Goal: Find specific page/section

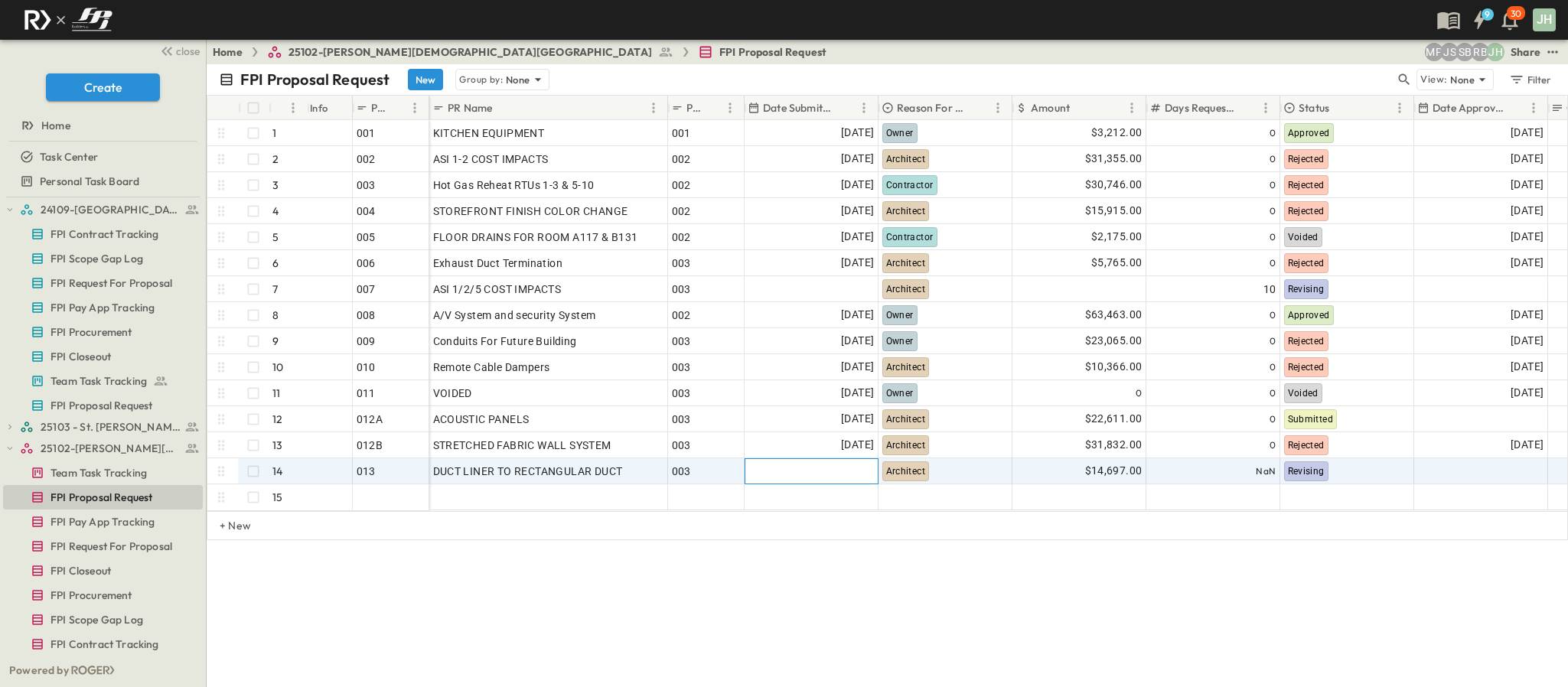
click at [827, 466] on div at bounding box center [811, 472] width 132 height 24
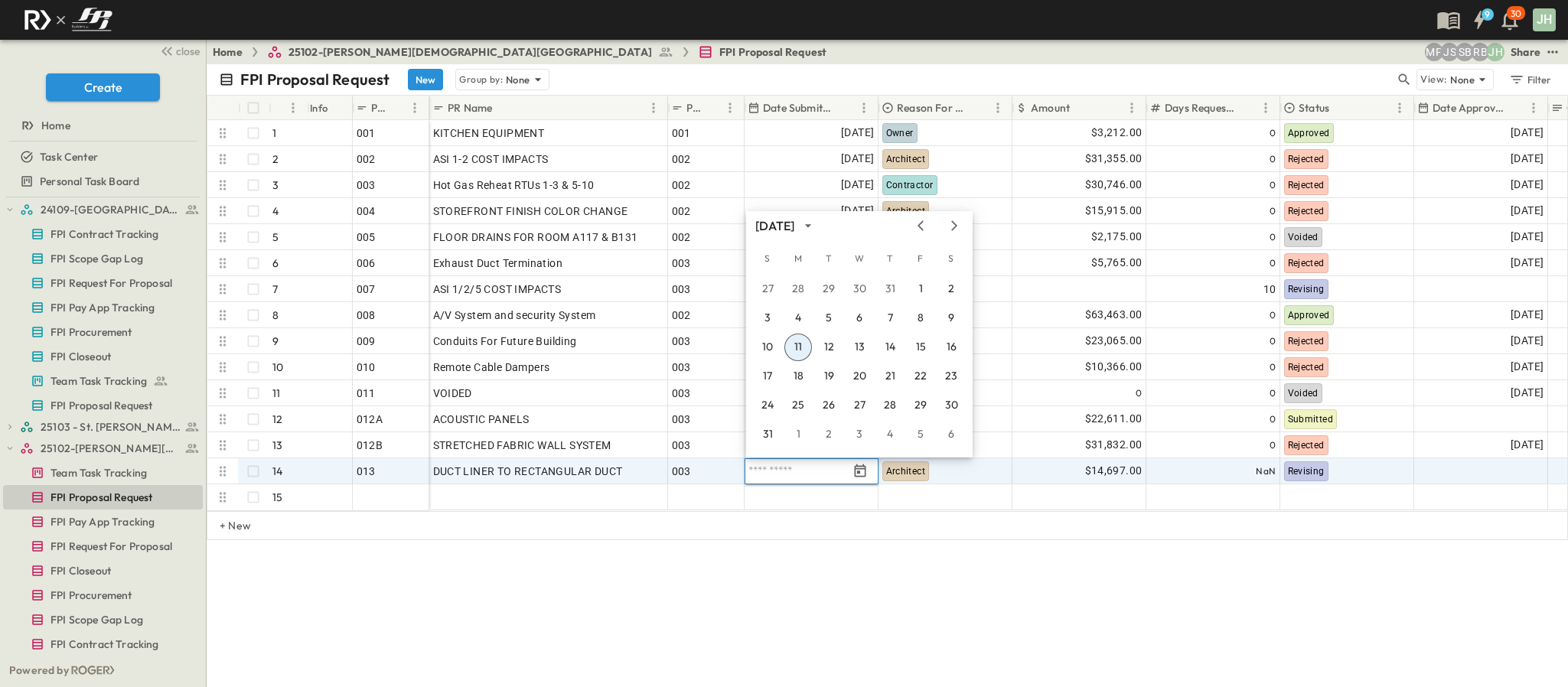
click at [794, 347] on button "11" at bounding box center [798, 347] width 28 height 28
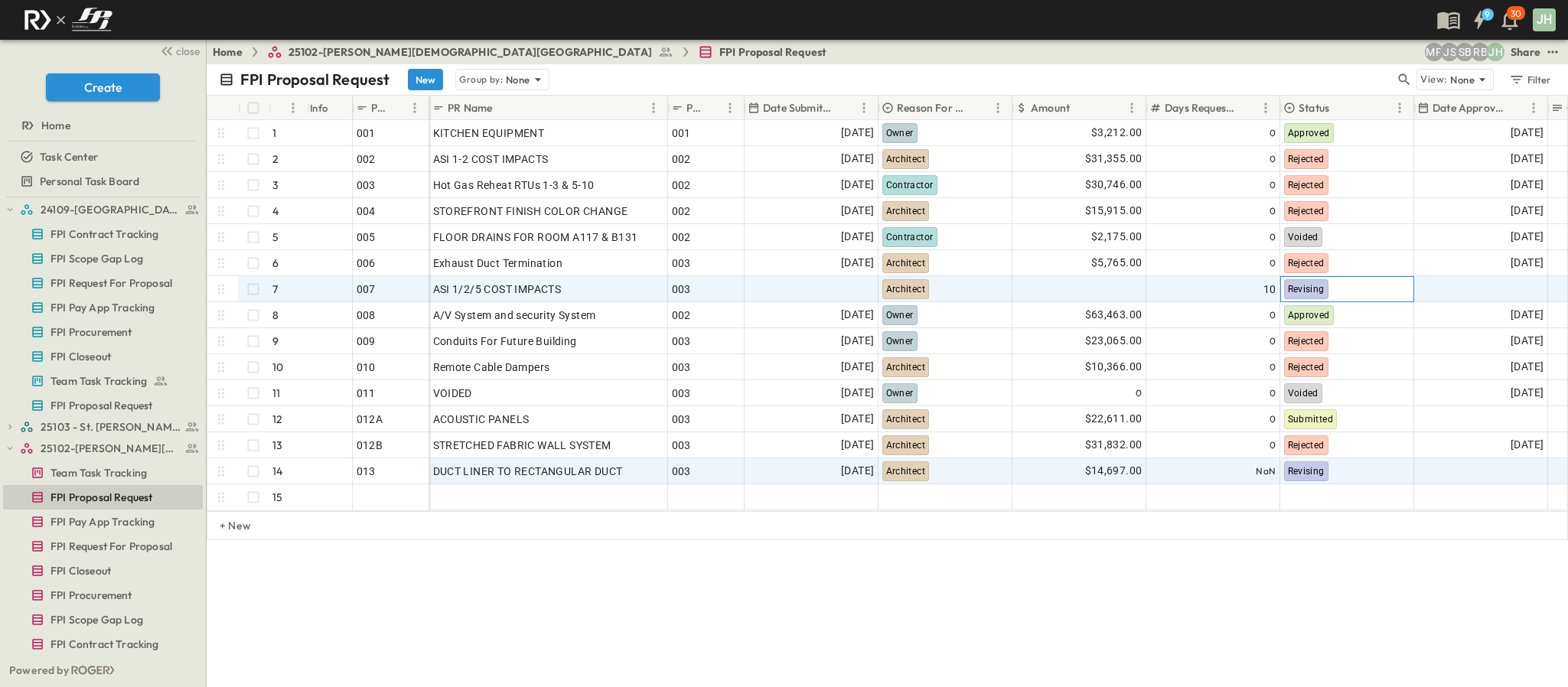
click at [1330, 292] on div "Revising" at bounding box center [1347, 289] width 132 height 24
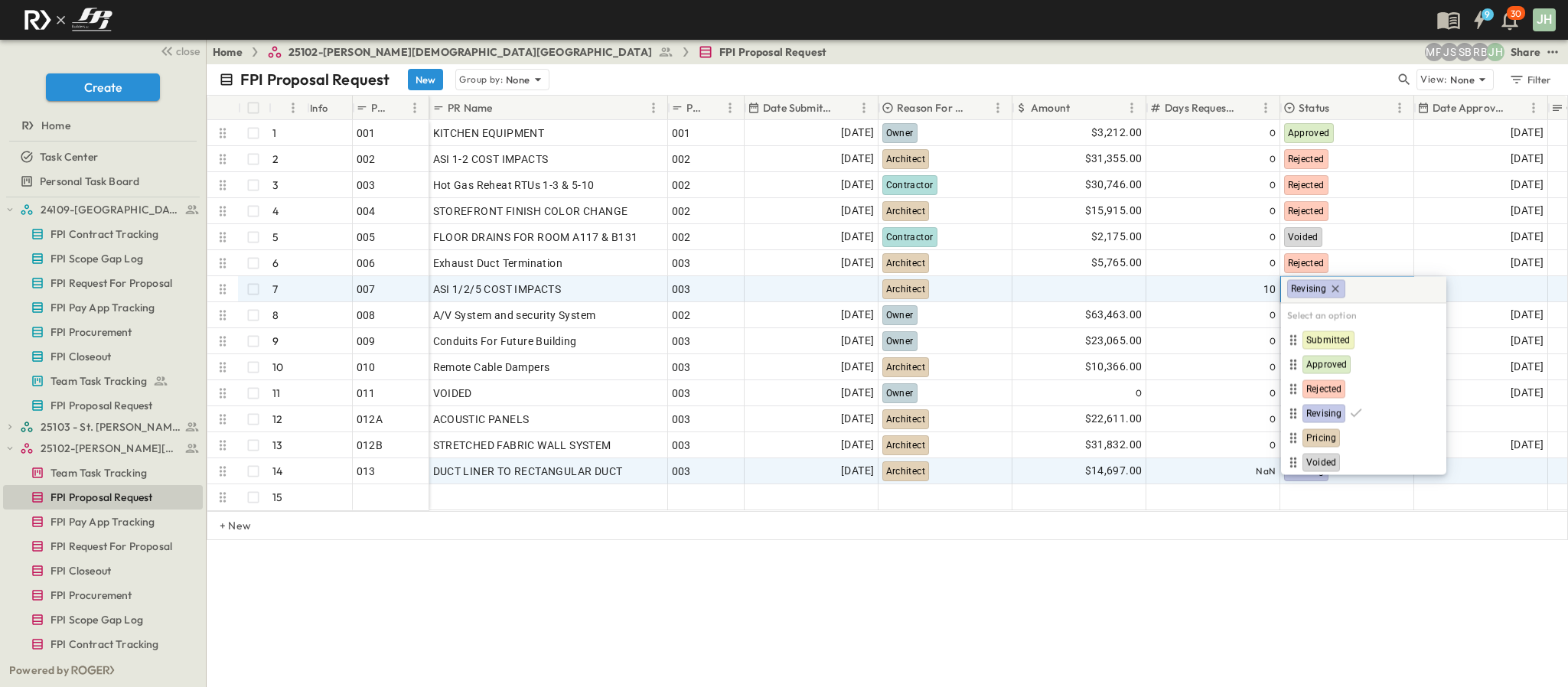
click at [1302, 598] on div "FPI Proposal Request New Group by: None View: None Filter # Info PR # PR Name P…" at bounding box center [887, 375] width 1361 height 623
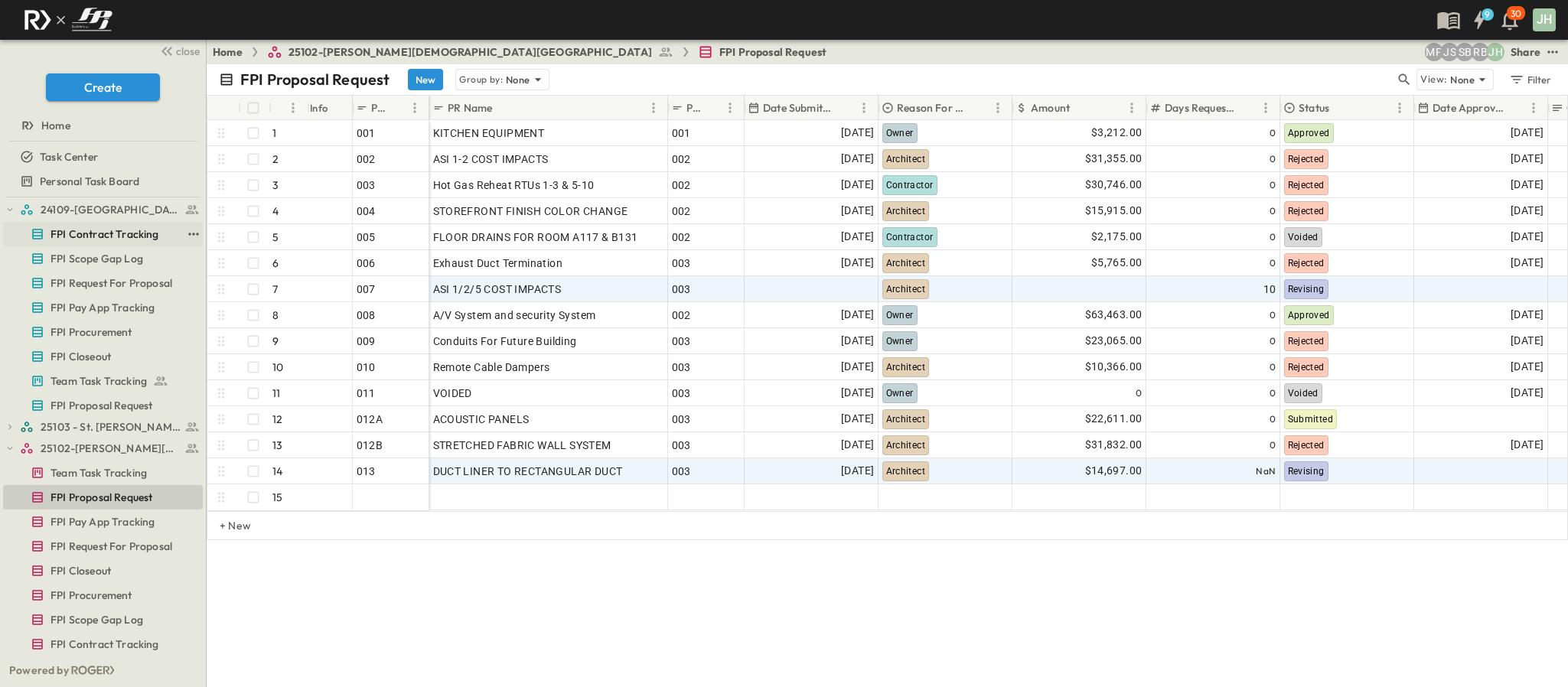
click at [17, 223] on link "FPI Contract Tracking" at bounding box center [92, 234] width 178 height 22
